Goal: Task Accomplishment & Management: Complete application form

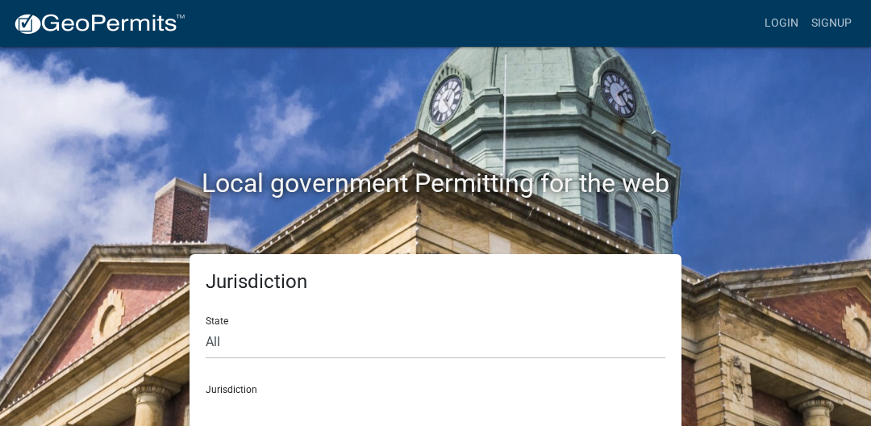
scroll to position [31, 0]
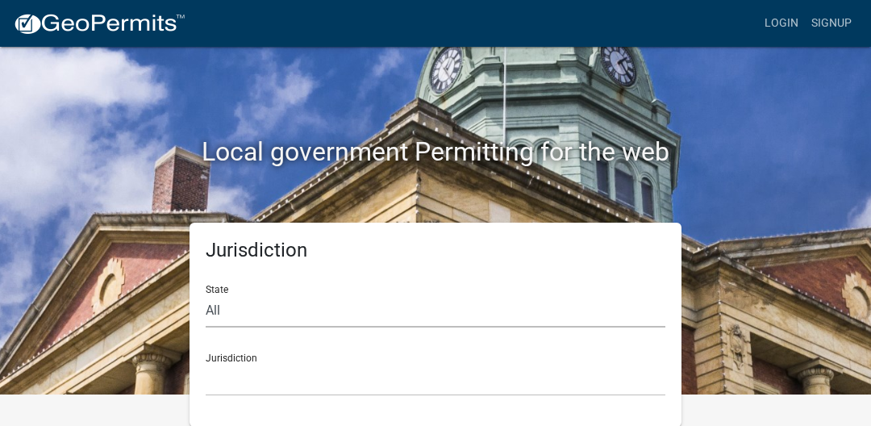
click at [281, 316] on select "All [US_STATE] [US_STATE] [US_STATE] [US_STATE] [US_STATE] [US_STATE] [US_STATE…" at bounding box center [436, 310] width 460 height 33
select select "[US_STATE]"
click at [206, 294] on select "All [US_STATE] [US_STATE] [US_STATE] [US_STATE] [US_STATE] [US_STATE] [US_STATE…" at bounding box center [436, 310] width 460 height 33
click at [246, 384] on select "City of [GEOGRAPHIC_DATA], [US_STATE] City of [GEOGRAPHIC_DATA], [US_STATE] Cit…" at bounding box center [436, 379] width 460 height 33
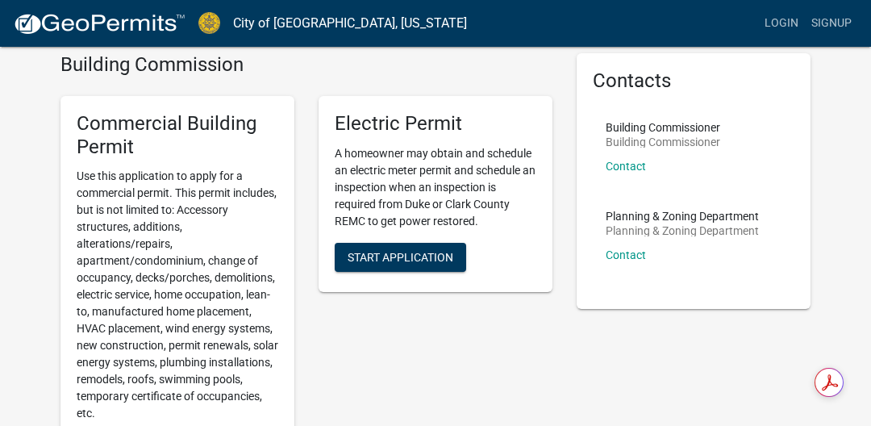
scroll to position [0, 12]
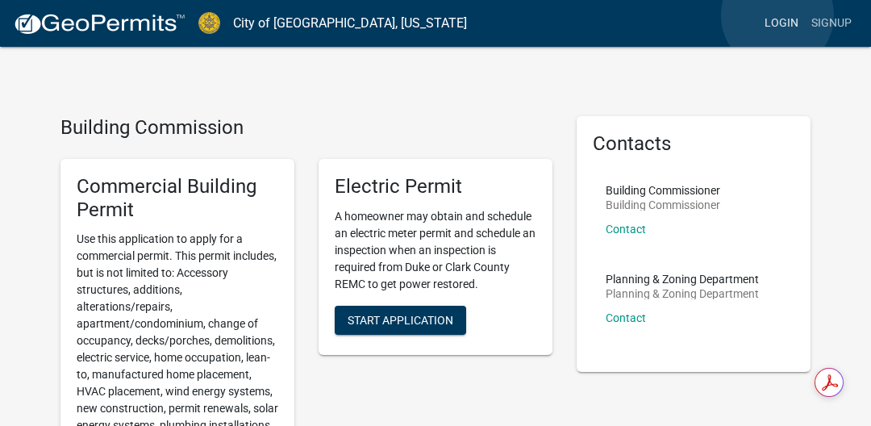
click at [777, 15] on link "Login" at bounding box center [781, 23] width 47 height 31
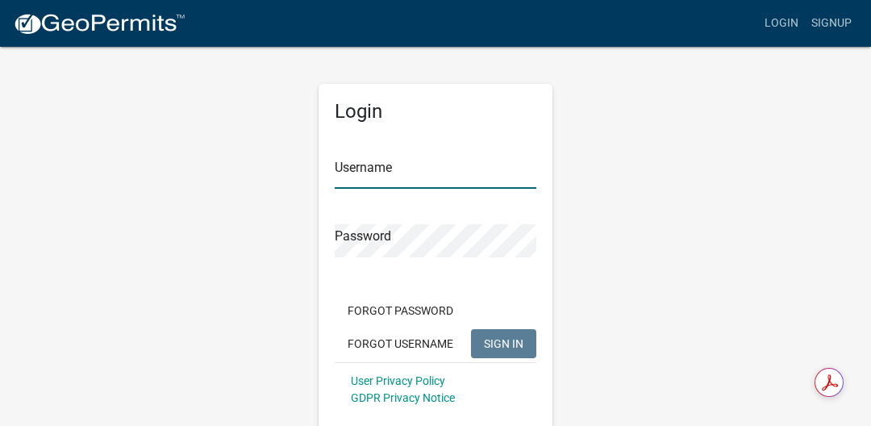
type input "Tammymburke"
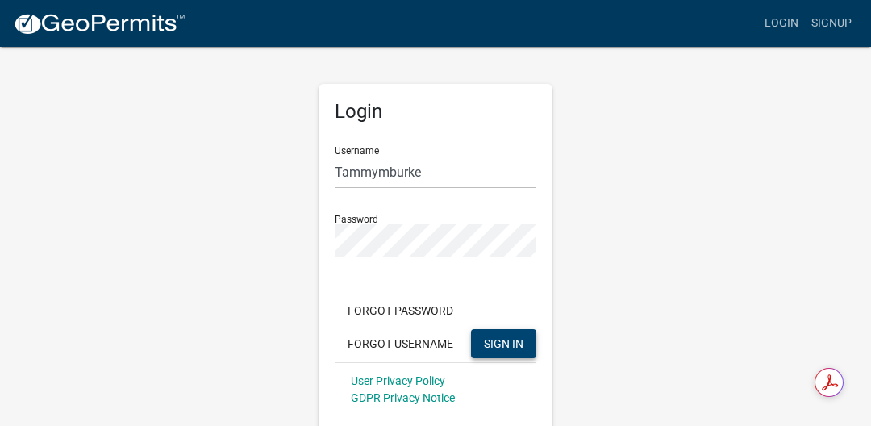
click at [496, 345] on span "SIGN IN" at bounding box center [504, 342] width 40 height 13
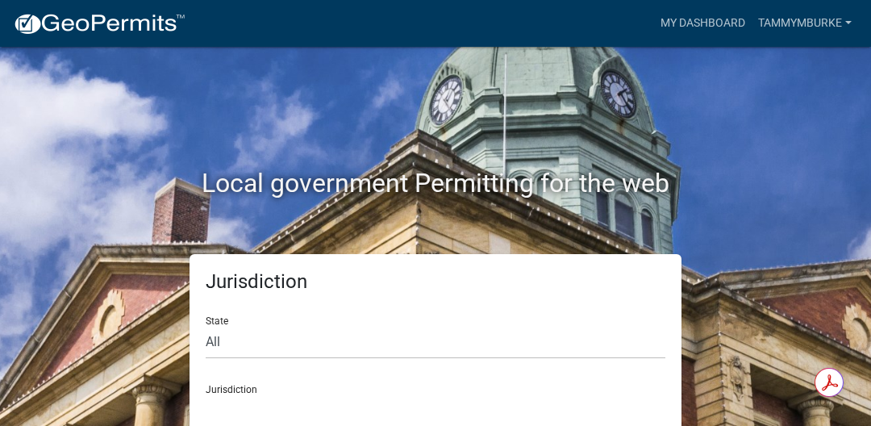
scroll to position [31, 12]
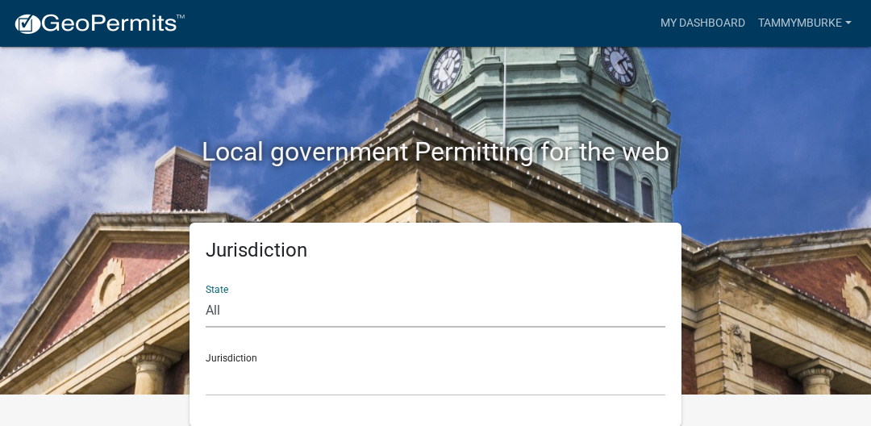
click at [229, 308] on select "All [US_STATE] [US_STATE] [US_STATE] [US_STATE] [US_STATE] [US_STATE] [US_STATE…" at bounding box center [436, 310] width 460 height 33
select select "[US_STATE]"
click at [206, 294] on select "All [US_STATE] [US_STATE] [US_STATE] [US_STATE] [US_STATE] [US_STATE] [US_STATE…" at bounding box center [436, 310] width 460 height 33
click at [249, 377] on select "City of [GEOGRAPHIC_DATA], [US_STATE] City of [GEOGRAPHIC_DATA], [US_STATE] Cit…" at bounding box center [436, 379] width 460 height 33
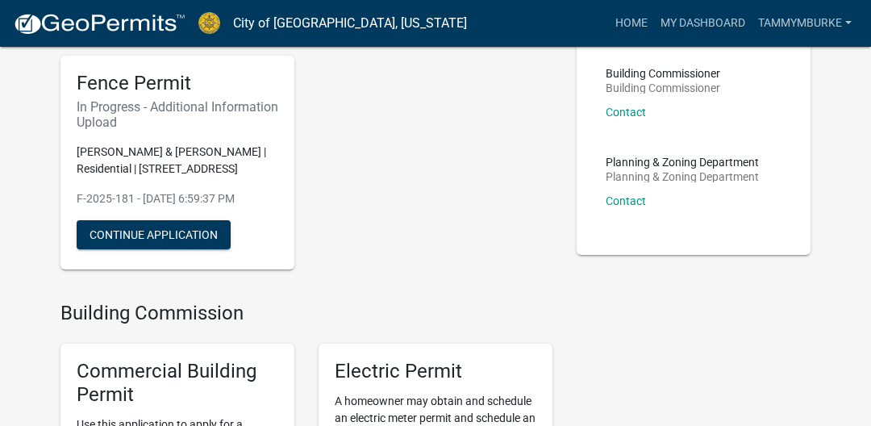
scroll to position [191, 12]
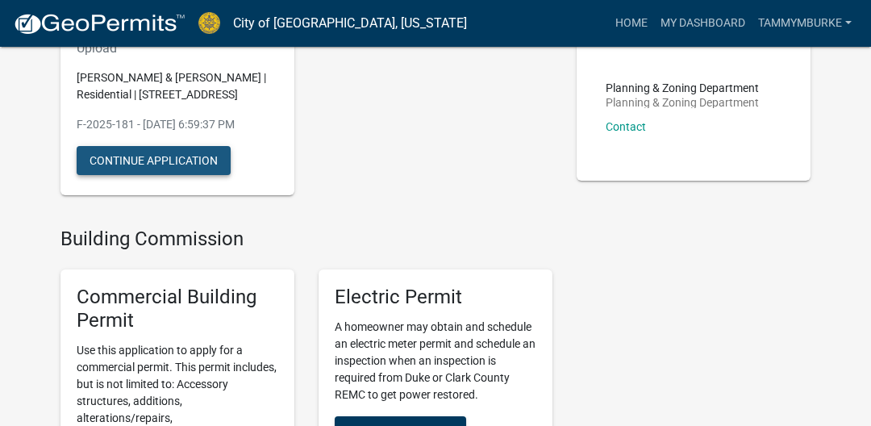
click at [135, 154] on button "Continue Application" at bounding box center [154, 160] width 154 height 29
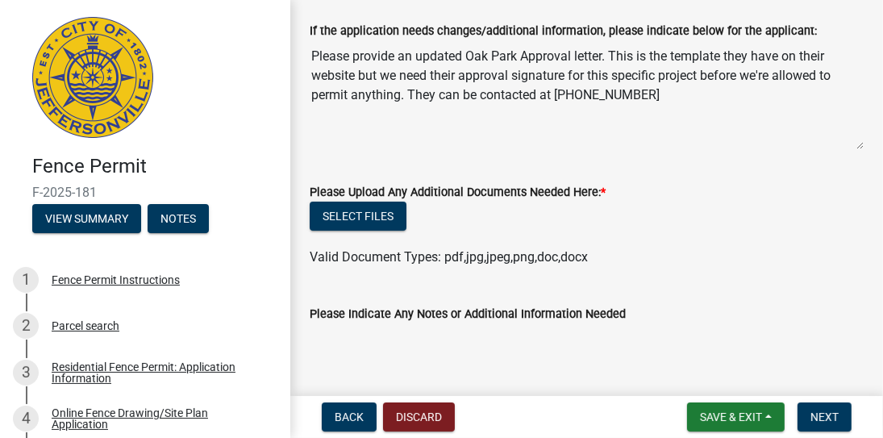
scroll to position [91, 0]
click at [356, 212] on button "Select files" at bounding box center [358, 216] width 97 height 29
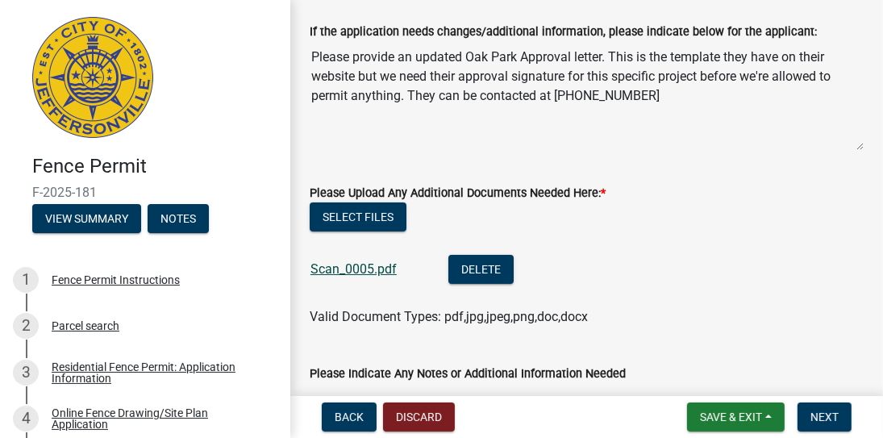
click at [347, 261] on link "Scan_0005.pdf" at bounding box center [353, 268] width 86 height 15
click at [730, 415] on span "Save & Exit" at bounding box center [731, 416] width 62 height 13
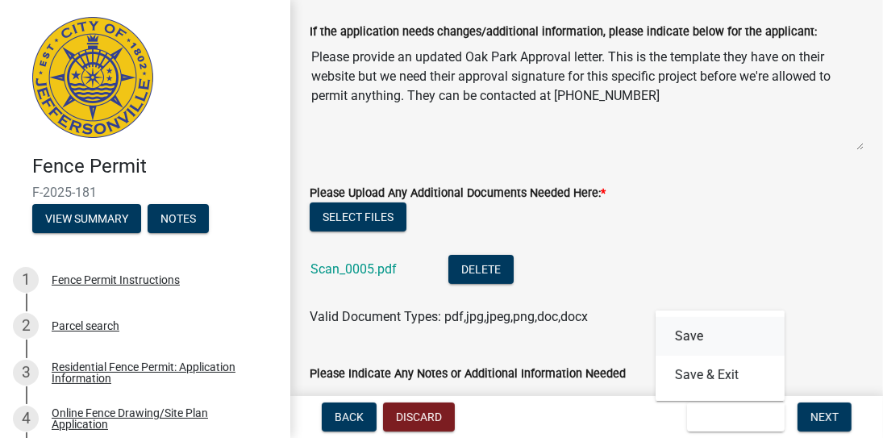
click at [688, 335] on button "Save" at bounding box center [719, 336] width 129 height 39
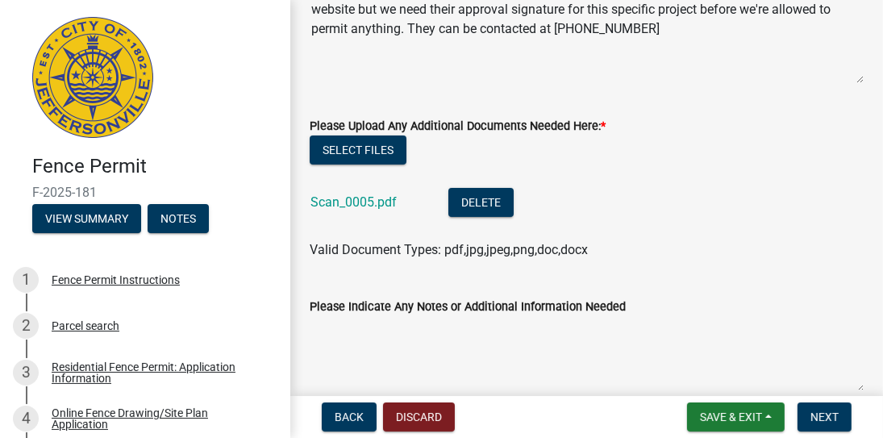
scroll to position [159, 0]
click at [176, 220] on button "Notes" at bounding box center [178, 218] width 61 height 29
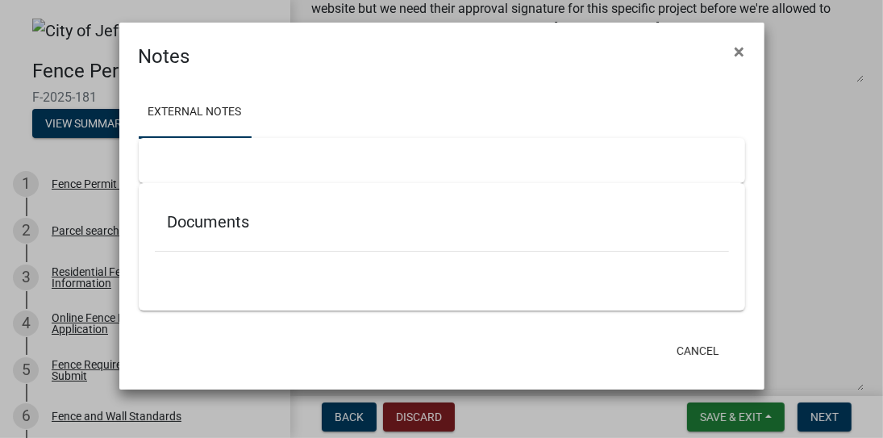
click at [240, 223] on h5 "Documents" at bounding box center [442, 221] width 548 height 19
click at [211, 109] on link "External Notes" at bounding box center [195, 113] width 113 height 52
click at [187, 212] on h5 "Documents" at bounding box center [442, 221] width 548 height 19
click at [169, 177] on div at bounding box center [442, 160] width 606 height 45
click at [175, 206] on div "Documents" at bounding box center [442, 225] width 574 height 52
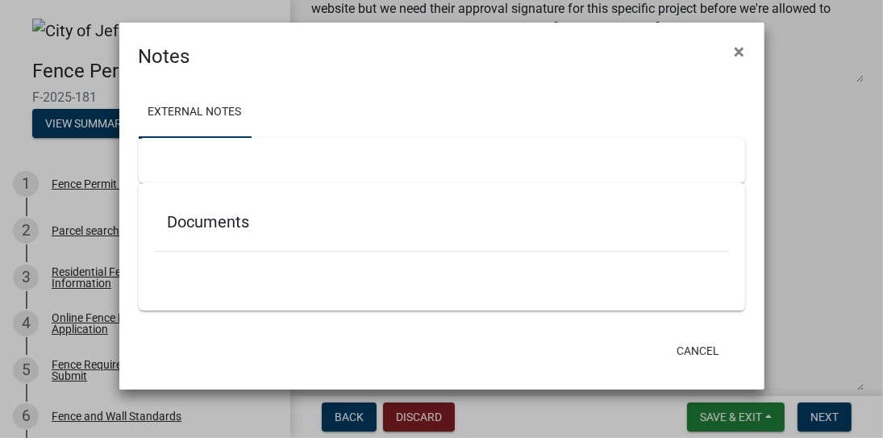
click at [196, 236] on div "Documents" at bounding box center [442, 225] width 574 height 52
click at [688, 350] on button "Cancel" at bounding box center [698, 350] width 69 height 29
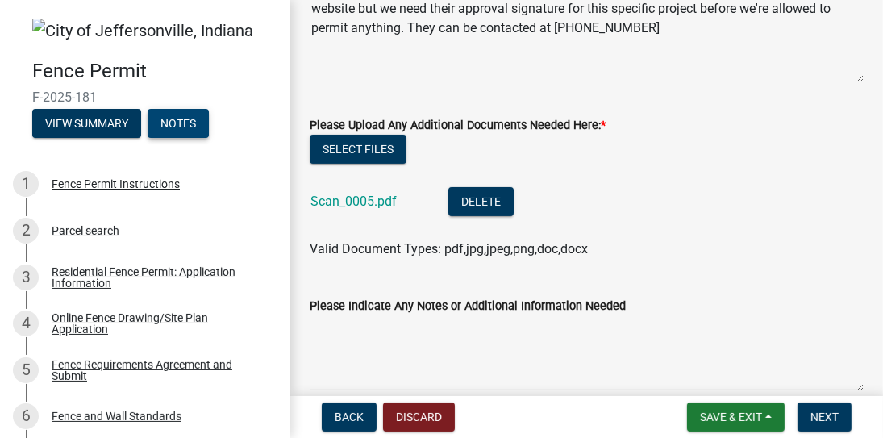
scroll to position [235, 0]
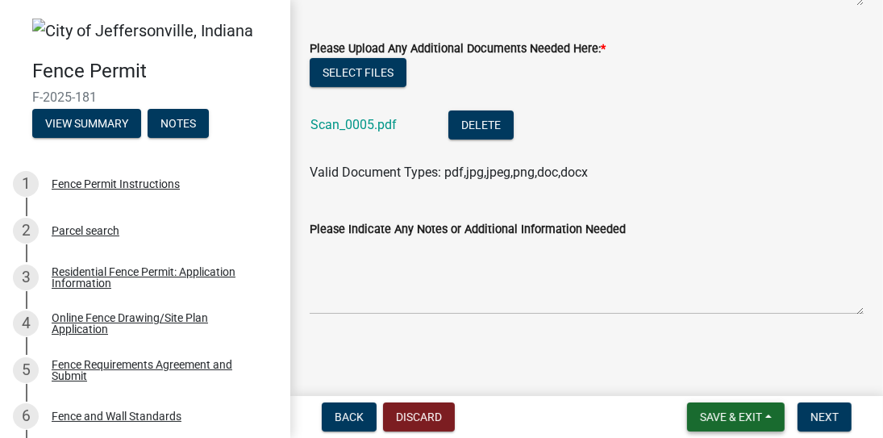
click at [735, 412] on span "Save & Exit" at bounding box center [731, 416] width 62 height 13
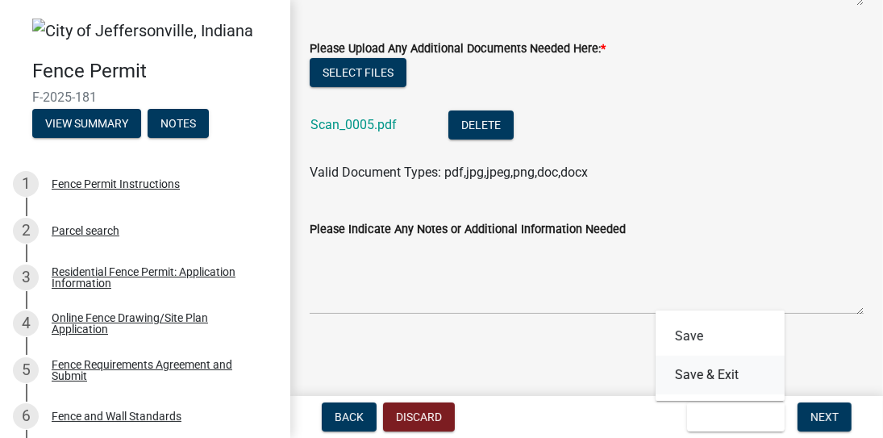
click at [732, 378] on button "Save & Exit" at bounding box center [719, 375] width 129 height 39
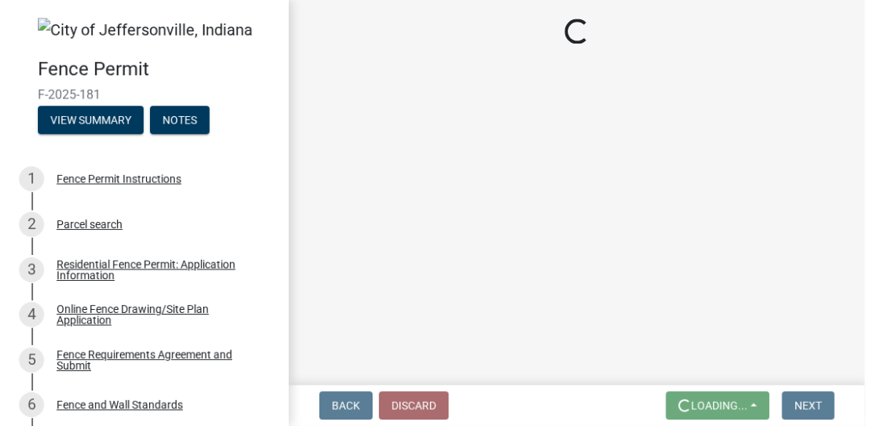
scroll to position [0, 0]
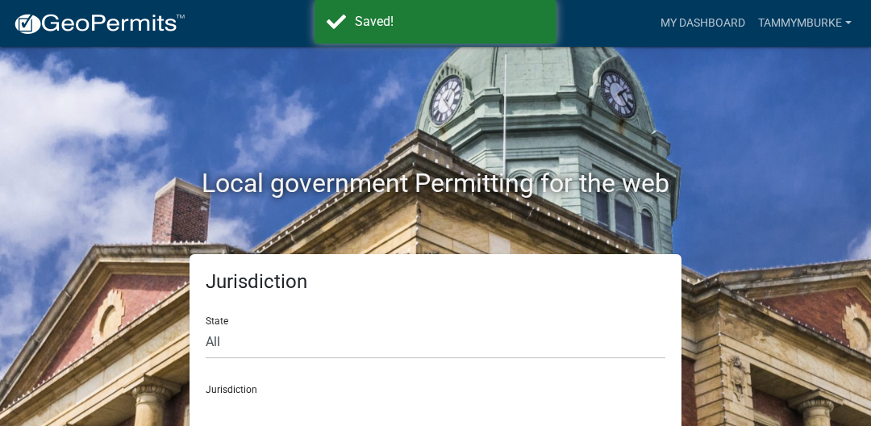
scroll to position [31, 0]
